Goal: Ask a question

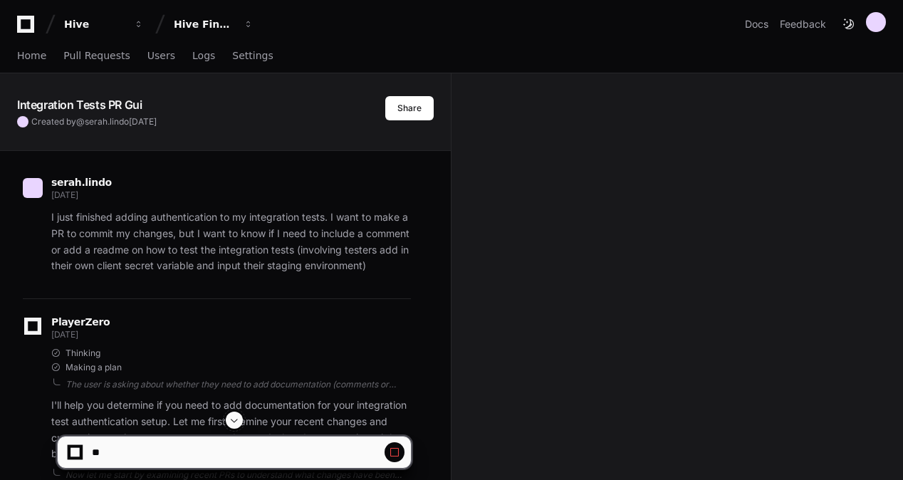
click at [234, 422] on span at bounding box center [234, 419] width 11 height 11
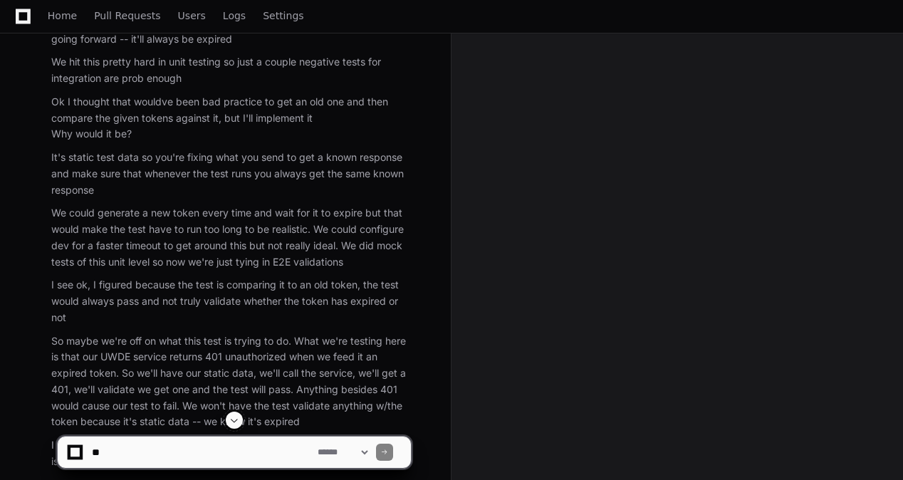
click at [238, 424] on span at bounding box center [234, 419] width 11 height 11
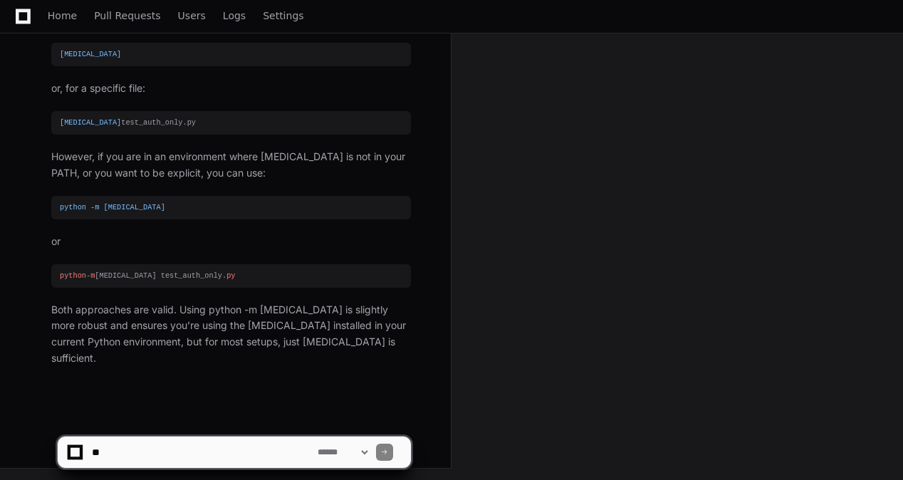
scroll to position [93899, 0]
click at [265, 446] on textarea at bounding box center [202, 451] width 226 height 31
type textarea "*****"
drag, startPoint x: 195, startPoint y: 447, endPoint x: 71, endPoint y: 490, distance: 131.1
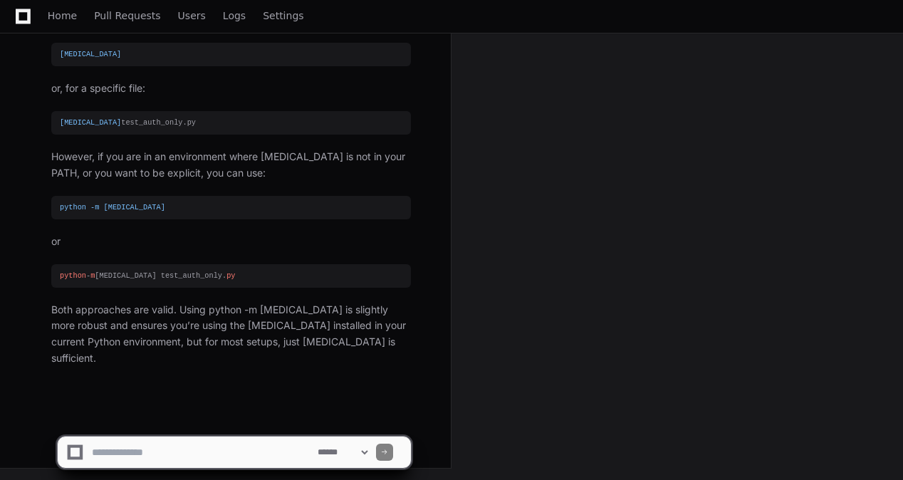
click at [283, 447] on textarea at bounding box center [202, 451] width 226 height 31
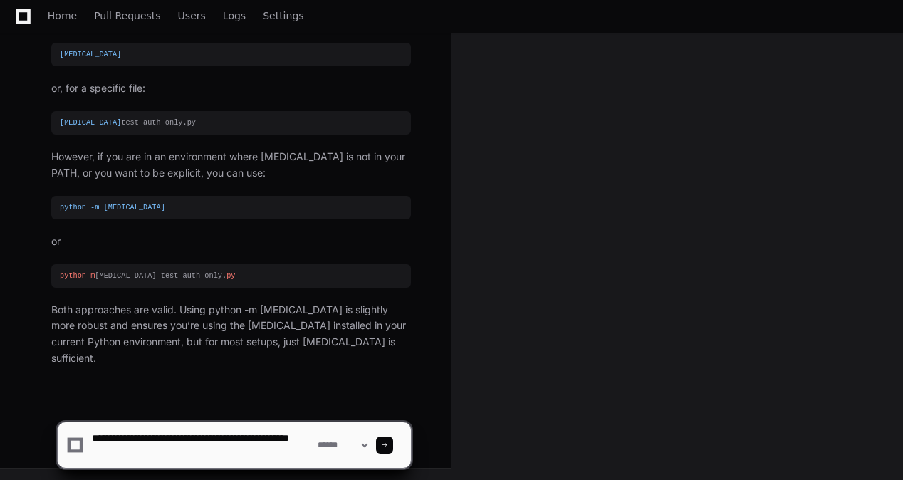
click at [271, 465] on textarea at bounding box center [202, 445] width 226 height 46
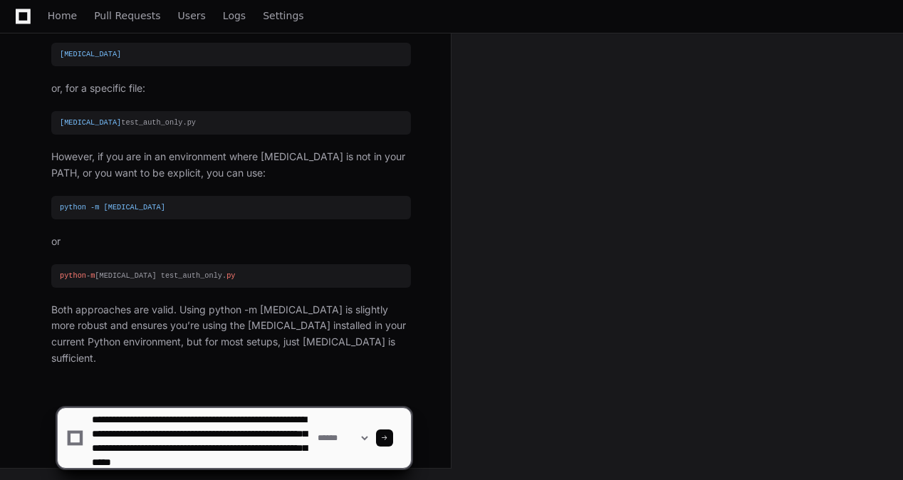
scroll to position [19, 0]
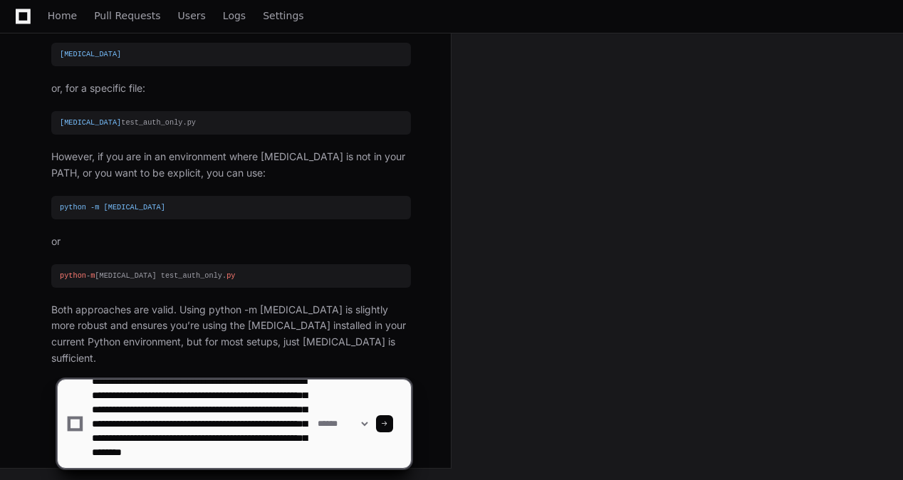
type textarea "**********"
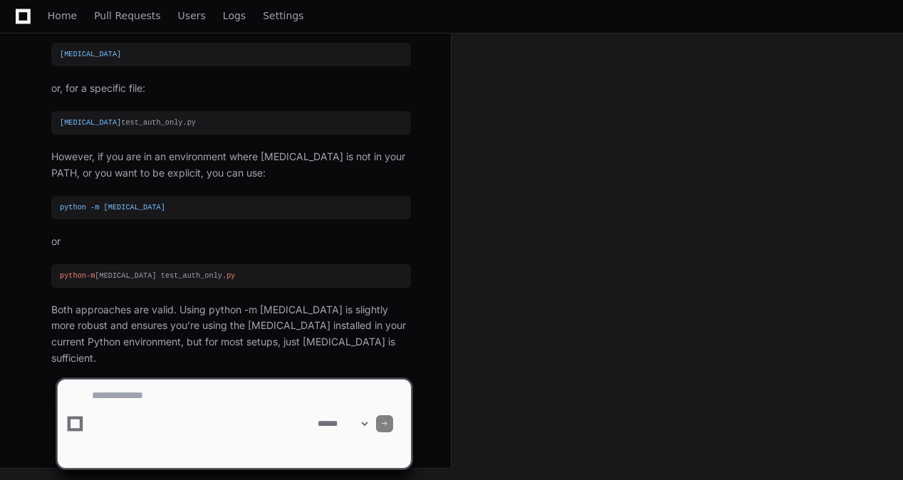
scroll to position [0, 0]
